Goal: Information Seeking & Learning: Learn about a topic

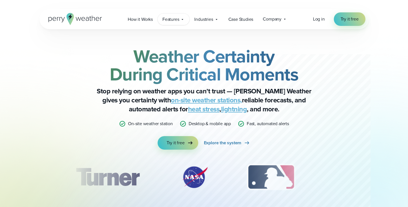
click at [183, 20] on icon at bounding box center [182, 19] width 5 height 5
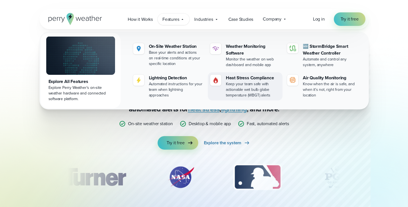
click at [238, 89] on div "Keep your team safe with actionable wet bulb globe temperature (WBGT) alerts" at bounding box center [253, 89] width 54 height 17
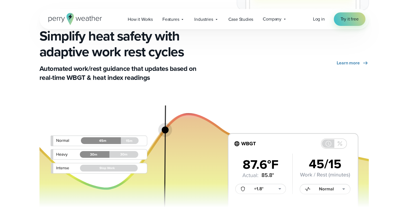
scroll to position [1027, 0]
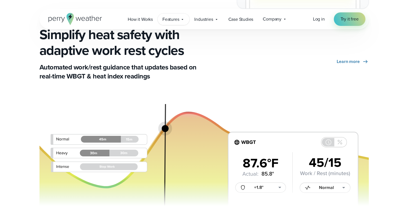
click at [179, 20] on span "Features" at bounding box center [170, 19] width 17 height 7
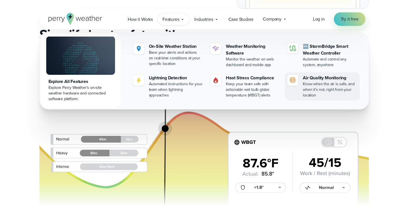
click at [315, 79] on div "Air Quality Monitoring" at bounding box center [330, 78] width 54 height 7
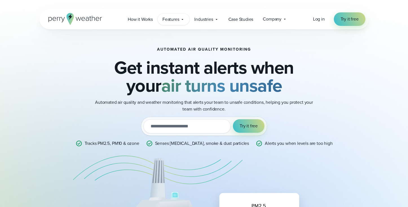
click at [186, 22] on div "Features Explore All Features Explore Perry Weather's on-site weather hardware …" at bounding box center [174, 20] width 32 height 12
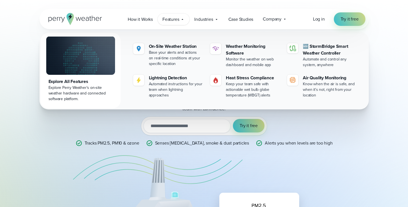
scroll to position [114, 0]
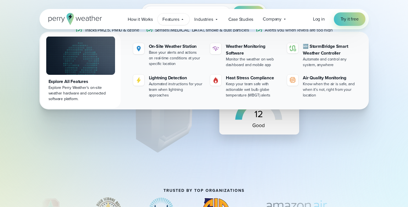
click at [375, 139] on div "Automated Air Quality Monitoring Get instant alerts when your air turns unsafe …" at bounding box center [204, 52] width 406 height 273
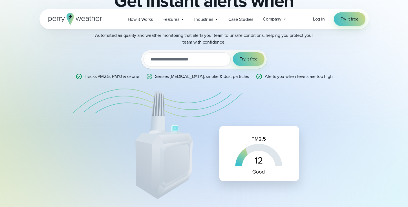
scroll to position [0, 0]
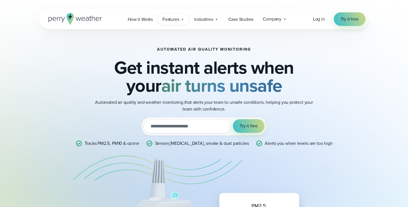
click at [183, 21] on icon at bounding box center [182, 19] width 5 height 5
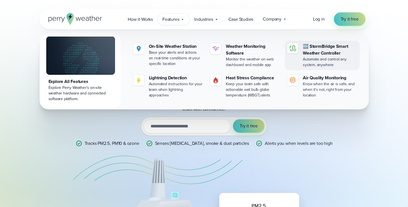
click at [315, 62] on div "Automate and control any system, anywhere" at bounding box center [330, 62] width 54 height 11
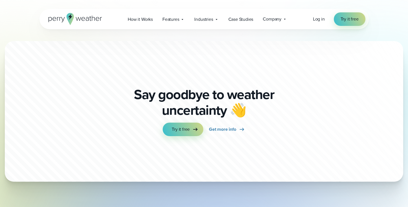
scroll to position [1616, 0]
